Goal: Navigation & Orientation: Find specific page/section

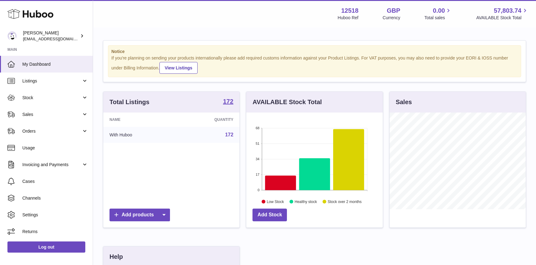
scroll to position [97, 136]
click at [39, 59] on link "My Dashboard" at bounding box center [46, 64] width 93 height 17
click at [35, 64] on span "My Dashboard" at bounding box center [55, 64] width 66 height 6
